Goal: Find specific page/section: Find specific page/section

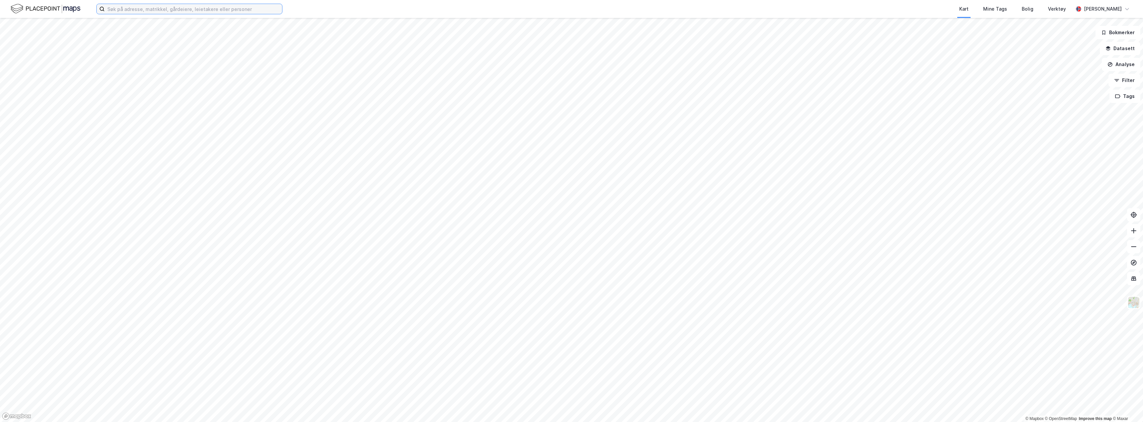
click at [136, 11] on input at bounding box center [193, 9] width 177 height 10
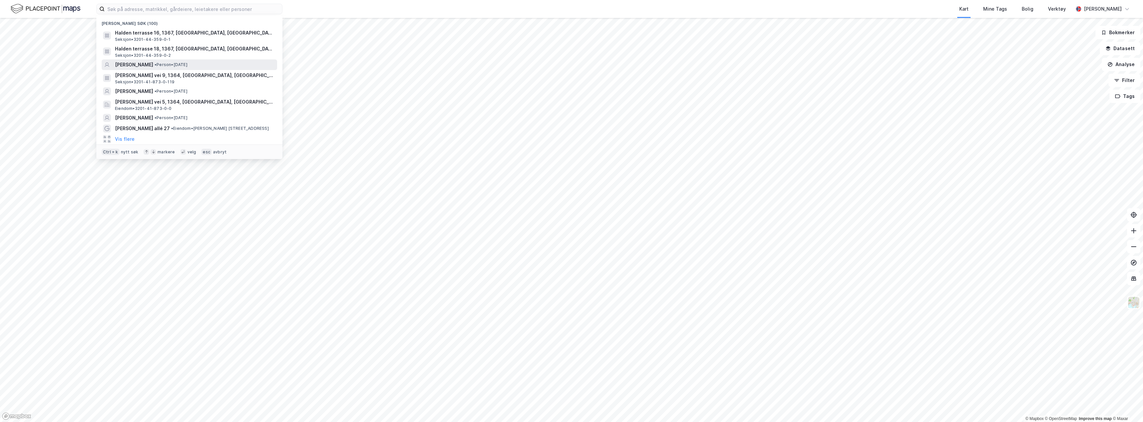
click at [153, 61] on span "[PERSON_NAME]" at bounding box center [134, 65] width 38 height 8
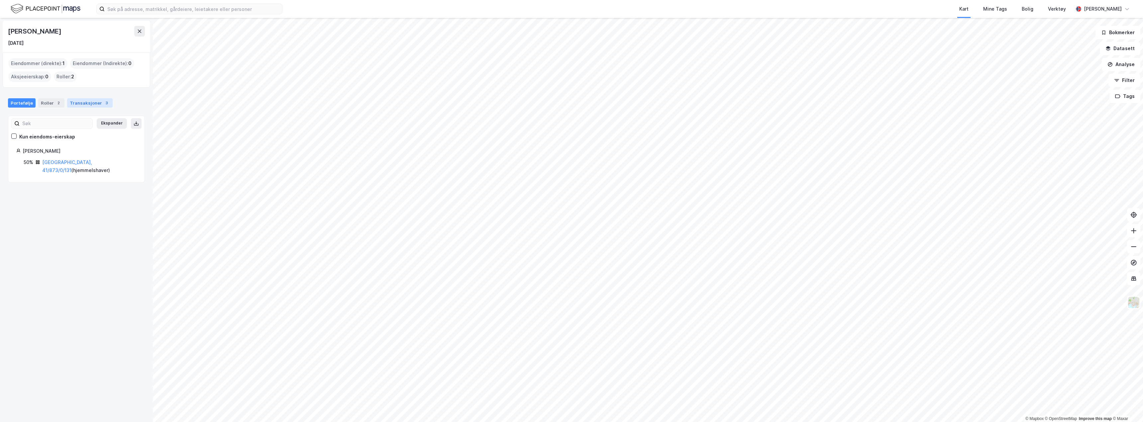
click at [77, 101] on div "Transaksjoner 3" at bounding box center [90, 102] width 46 height 9
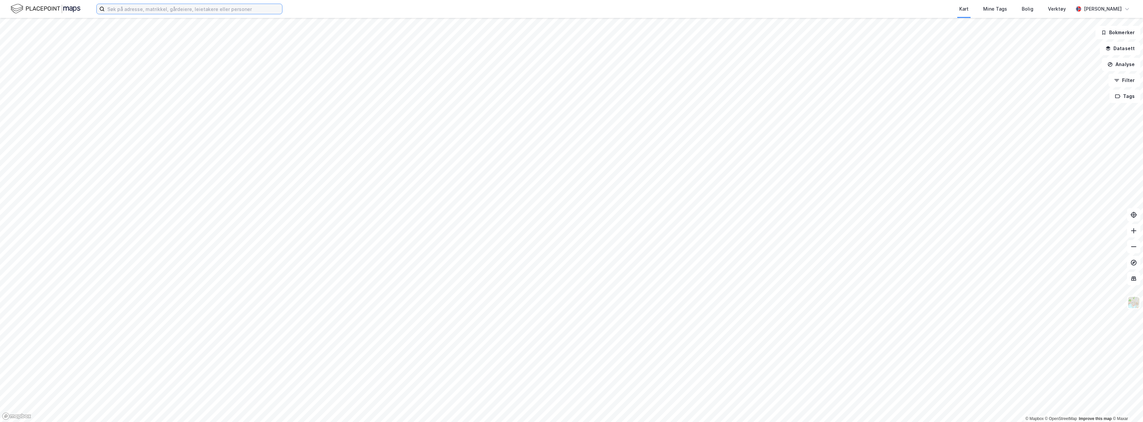
click at [140, 12] on input at bounding box center [193, 9] width 177 height 10
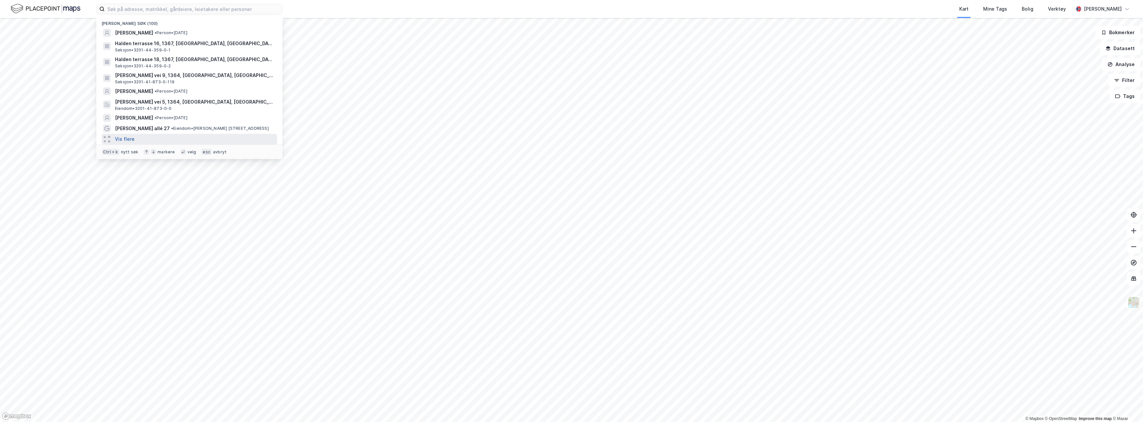
click at [129, 138] on button "Vis flere" at bounding box center [125, 139] width 20 height 8
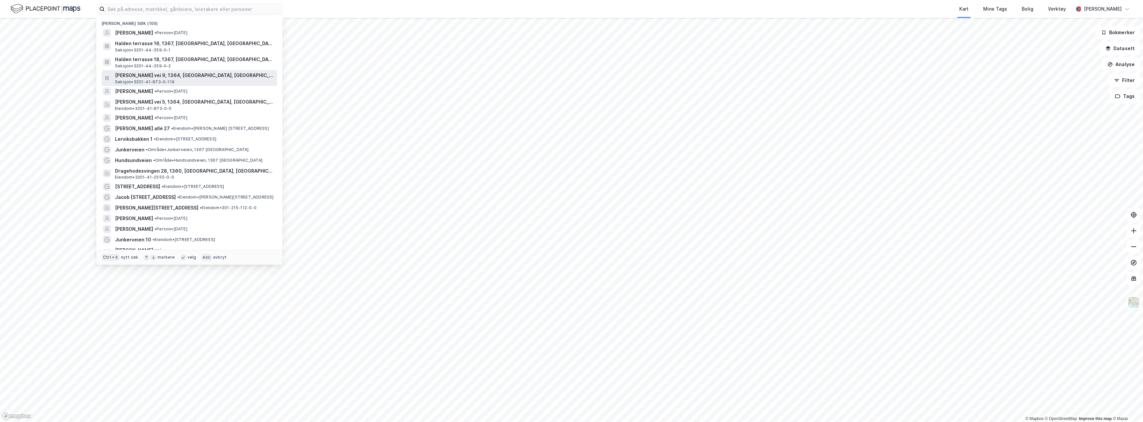
click at [196, 76] on span "[PERSON_NAME] vei 9, 1364, [GEOGRAPHIC_DATA], [GEOGRAPHIC_DATA]" at bounding box center [194, 75] width 159 height 8
click at [139, 9] on input at bounding box center [193, 9] width 177 height 10
click at [158, 10] on input at bounding box center [193, 9] width 177 height 10
type input "[PERSON_NAME] vei"
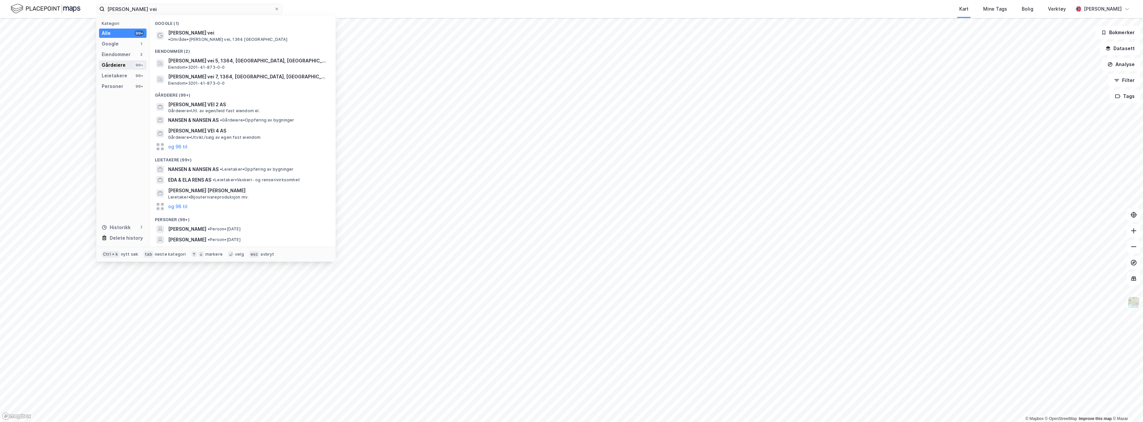
click at [116, 65] on div "Gårdeiere" at bounding box center [114, 65] width 24 height 8
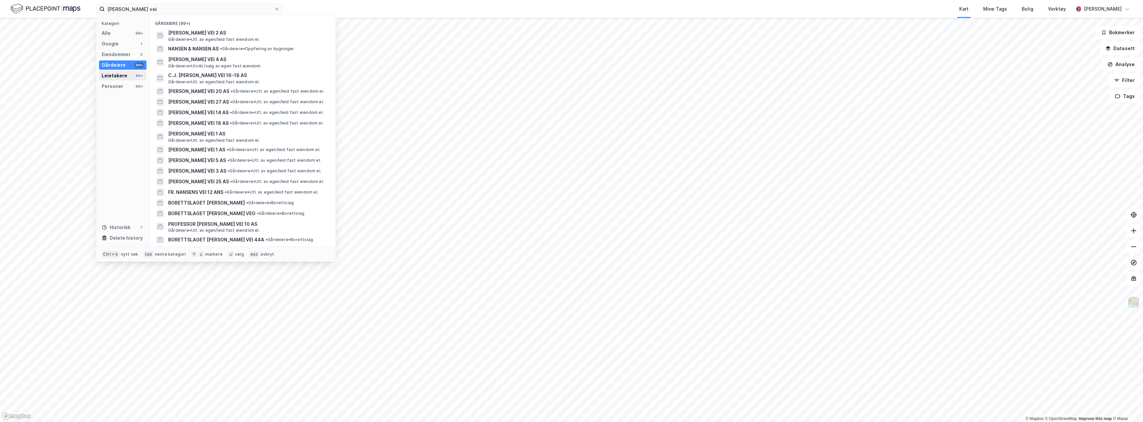
click at [113, 75] on div "Leietakere" at bounding box center [115, 76] width 26 height 8
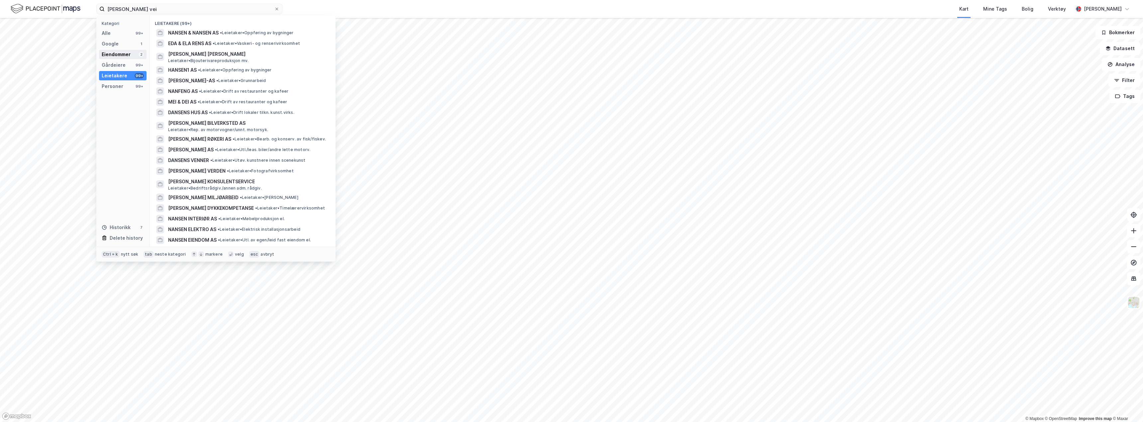
click at [112, 55] on div "Eiendommer" at bounding box center [116, 54] width 29 height 8
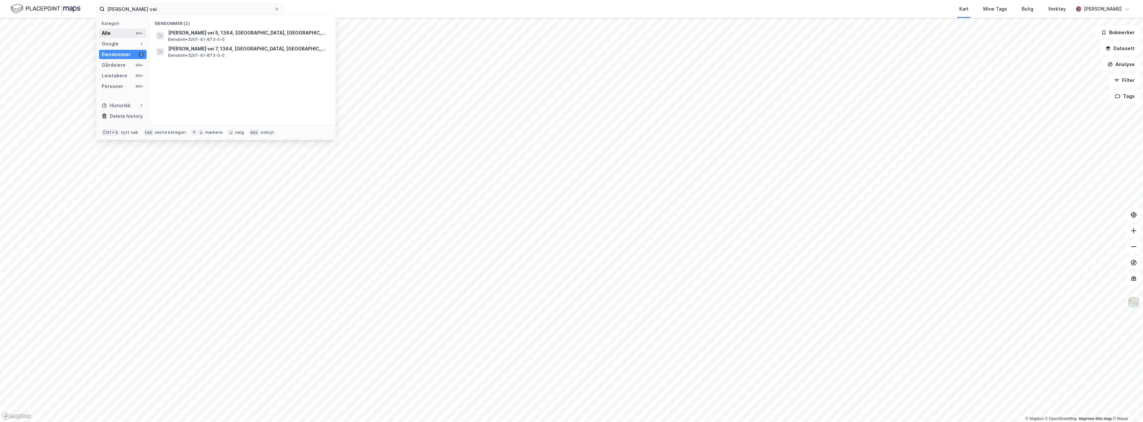
click at [112, 35] on div "Alle 99+" at bounding box center [123, 33] width 48 height 9
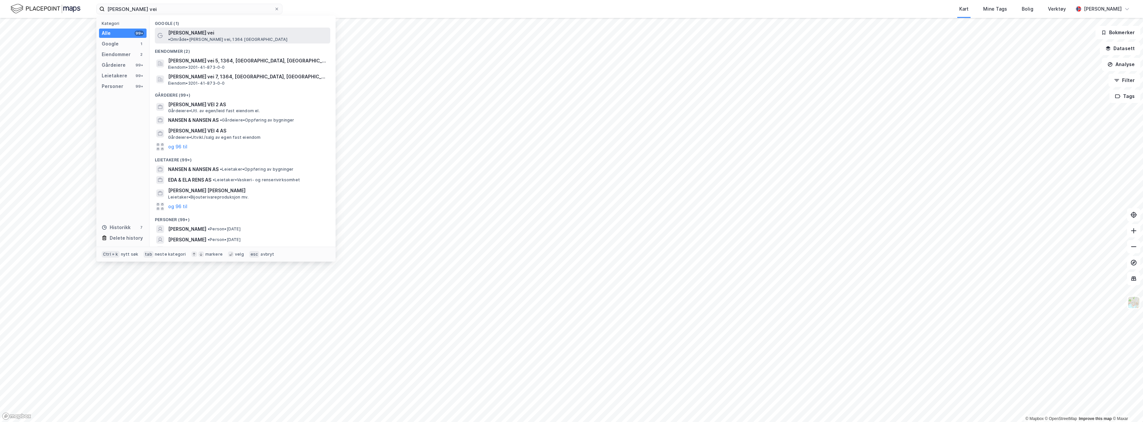
click at [194, 33] on span "[PERSON_NAME] vei" at bounding box center [191, 33] width 46 height 8
